Goal: Register for event/course

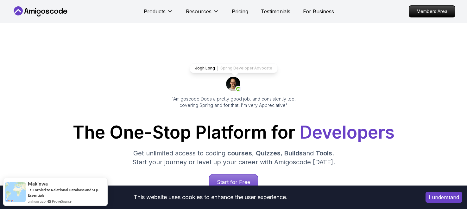
click at [412, 195] on button "I understand" at bounding box center [444, 197] width 37 height 11
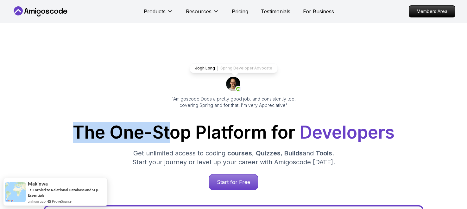
drag, startPoint x: 73, startPoint y: 132, endPoint x: 182, endPoint y: 133, distance: 109.3
click at [175, 133] on h1 "The One-Stop Platform for Developers" at bounding box center [233, 132] width 433 height 17
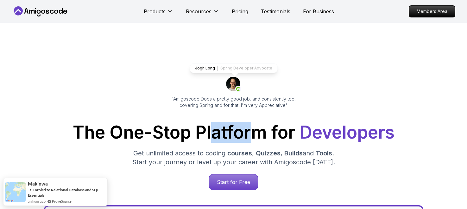
drag, startPoint x: 246, startPoint y: 132, endPoint x: 281, endPoint y: 131, distance: 34.9
click at [272, 131] on h1 "The One-Stop Platform for Developers" at bounding box center [233, 132] width 433 height 17
drag, startPoint x: 281, startPoint y: 131, endPoint x: 291, endPoint y: 131, distance: 10.2
click at [288, 131] on h1 "The One-Stop Platform for Developers" at bounding box center [233, 132] width 433 height 17
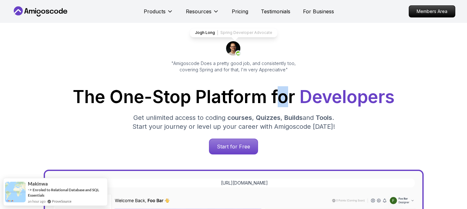
scroll to position [53, 0]
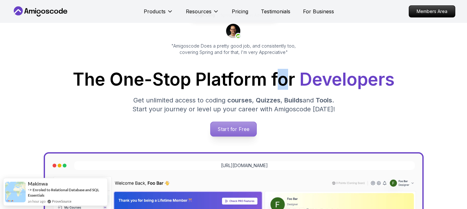
click at [223, 136] on link "Start for Free" at bounding box center [233, 128] width 47 height 15
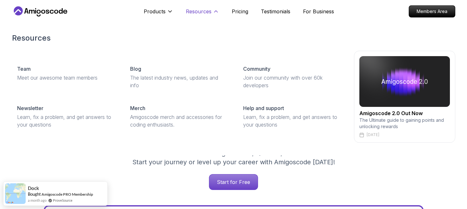
click at [202, 11] on p "Resources" at bounding box center [199, 12] width 26 height 8
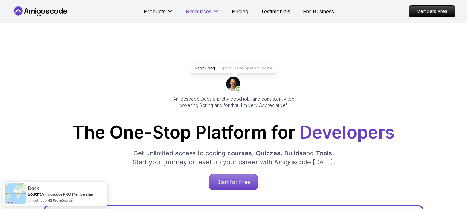
click at [202, 11] on p "Resources" at bounding box center [199, 12] width 26 height 8
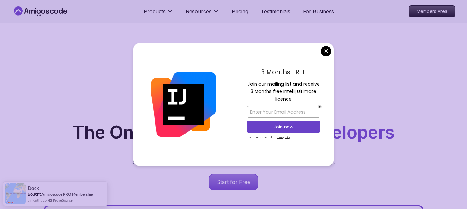
drag, startPoint x: 325, startPoint y: 52, endPoint x: 329, endPoint y: 51, distance: 3.9
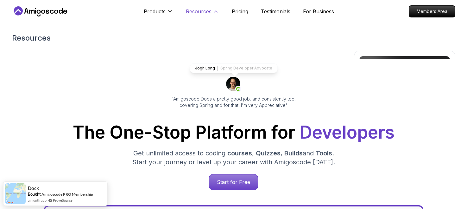
click at [192, 12] on p "Resources" at bounding box center [199, 12] width 26 height 8
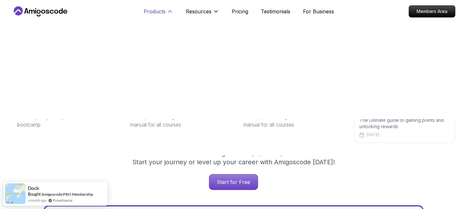
click at [157, 10] on p "Products" at bounding box center [155, 12] width 22 height 8
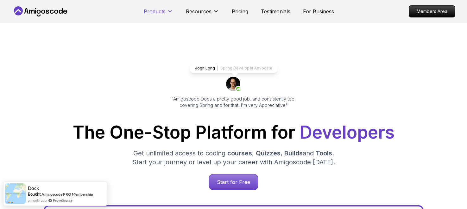
click at [157, 10] on p "Products" at bounding box center [155, 12] width 22 height 8
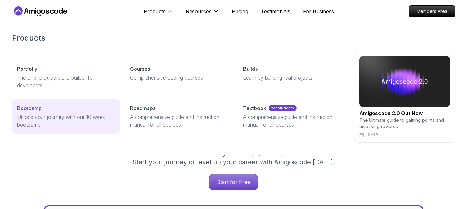
drag, startPoint x: 31, startPoint y: 114, endPoint x: 34, endPoint y: 131, distance: 17.6
click at [31, 114] on p "Unlock your journey with our 10 week bootcamp" at bounding box center [66, 120] width 98 height 15
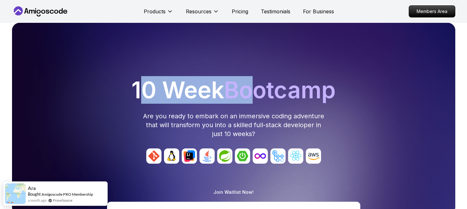
drag, startPoint x: 135, startPoint y: 87, endPoint x: 260, endPoint y: 87, distance: 125.1
click at [259, 86] on h1 "10 Week Bootcamp" at bounding box center [234, 90] width 438 height 23
click at [260, 87] on span "Bootcamp" at bounding box center [280, 90] width 112 height 28
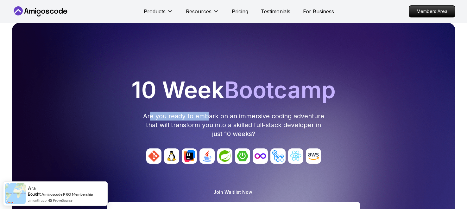
drag, startPoint x: 190, startPoint y: 117, endPoint x: 221, endPoint y: 118, distance: 31.1
click at [219, 118] on p "Are you ready to embark on an immersive coding adventure that will transform yo…" at bounding box center [234, 125] width 182 height 27
drag, startPoint x: 221, startPoint y: 118, endPoint x: 229, endPoint y: 120, distance: 8.0
click at [228, 119] on p "Are you ready to embark on an immersive coding adventure that will transform yo…" at bounding box center [234, 125] width 182 height 27
click at [231, 120] on p "Are you ready to embark on an immersive coding adventure that will transform yo…" at bounding box center [234, 125] width 182 height 27
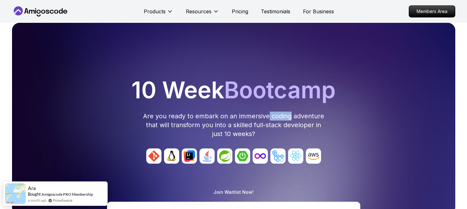
drag, startPoint x: 271, startPoint y: 118, endPoint x: 305, endPoint y: 118, distance: 34.9
click at [304, 118] on p "Are you ready to embark on an immersive coding adventure that will transform yo…" at bounding box center [234, 125] width 182 height 27
click at [305, 118] on p "Are you ready to embark on an immersive coding adventure that will transform yo…" at bounding box center [234, 125] width 182 height 27
drag, startPoint x: 177, startPoint y: 125, endPoint x: 234, endPoint y: 126, distance: 57.0
click at [223, 126] on p "Are you ready to embark on an immersive coding adventure that will transform yo…" at bounding box center [234, 125] width 182 height 27
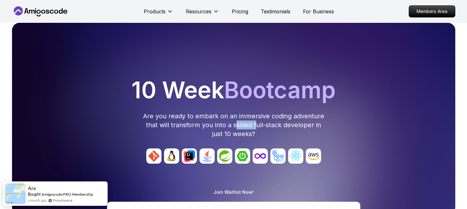
click at [259, 126] on p "Are you ready to embark on an immersive coding adventure that will transform yo…" at bounding box center [234, 125] width 182 height 27
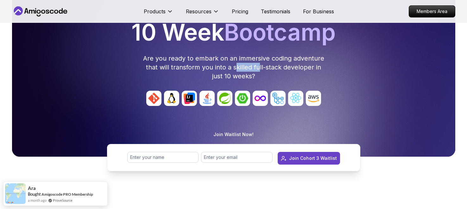
scroll to position [58, 0]
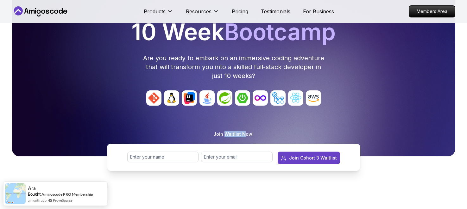
drag, startPoint x: 227, startPoint y: 135, endPoint x: 244, endPoint y: 135, distance: 17.7
click at [244, 135] on p "Join Waitlist Now!" at bounding box center [234, 134] width 40 height 6
drag, startPoint x: 244, startPoint y: 135, endPoint x: 261, endPoint y: 153, distance: 24.0
click at [245, 136] on p "Join Waitlist Now!" at bounding box center [234, 134] width 40 height 6
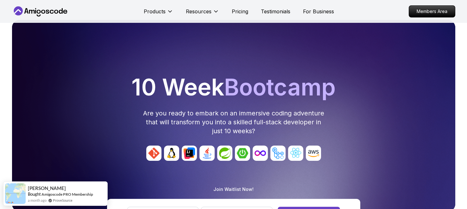
scroll to position [3, 0]
